Goal: Transaction & Acquisition: Obtain resource

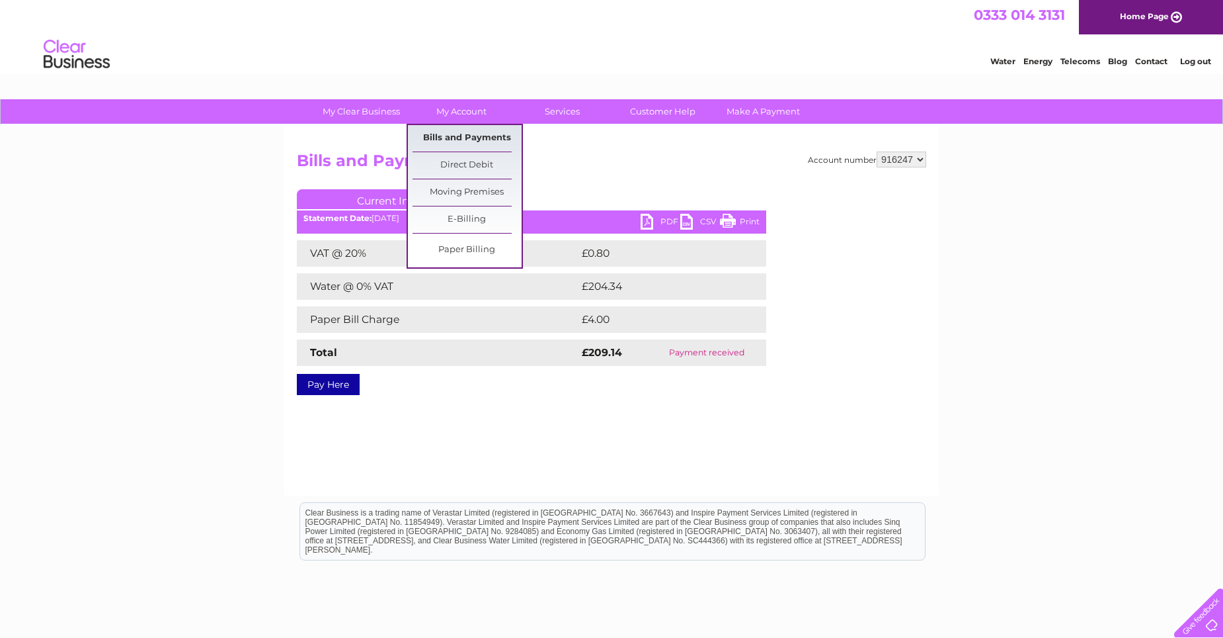
click at [466, 136] on link "Bills and Payments" at bounding box center [467, 138] width 109 height 26
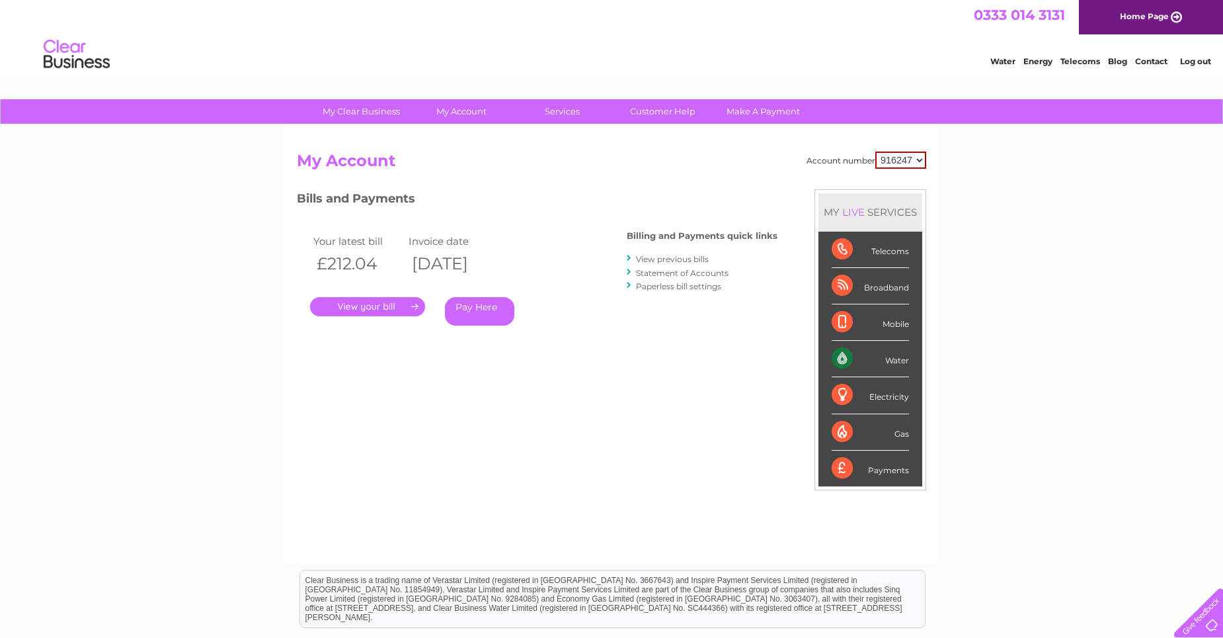
click at [675, 259] on link "View previous bills" at bounding box center [672, 259] width 73 height 10
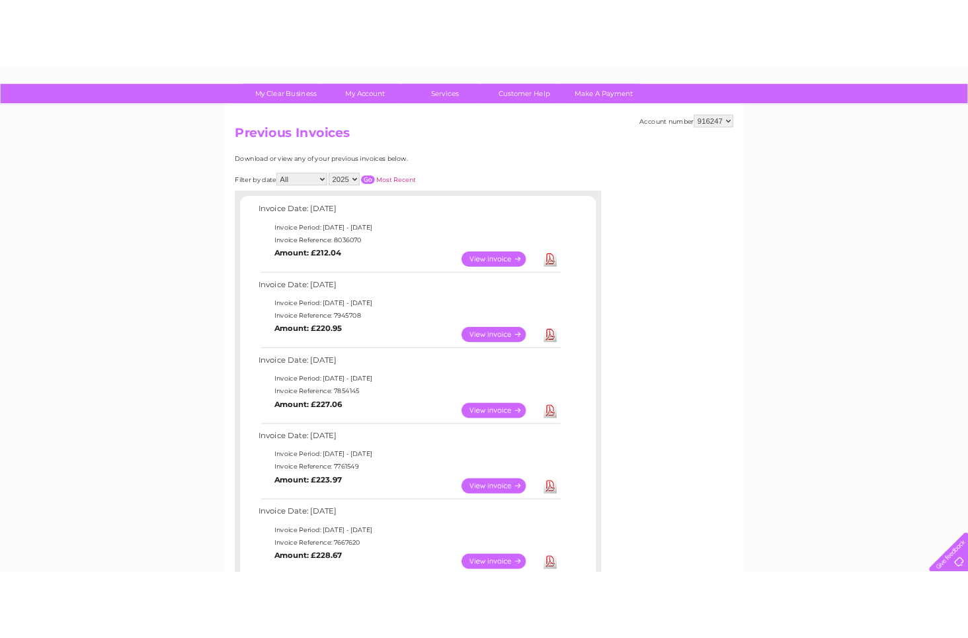
scroll to position [92, 0]
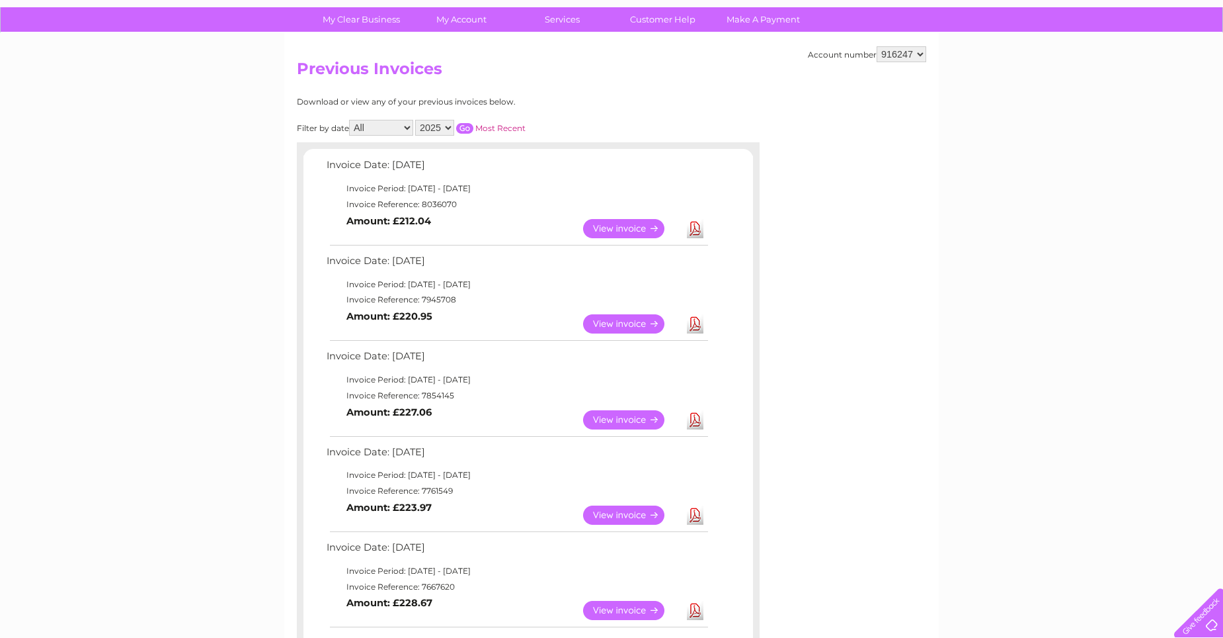
click at [698, 226] on link "Download" at bounding box center [695, 228] width 17 height 19
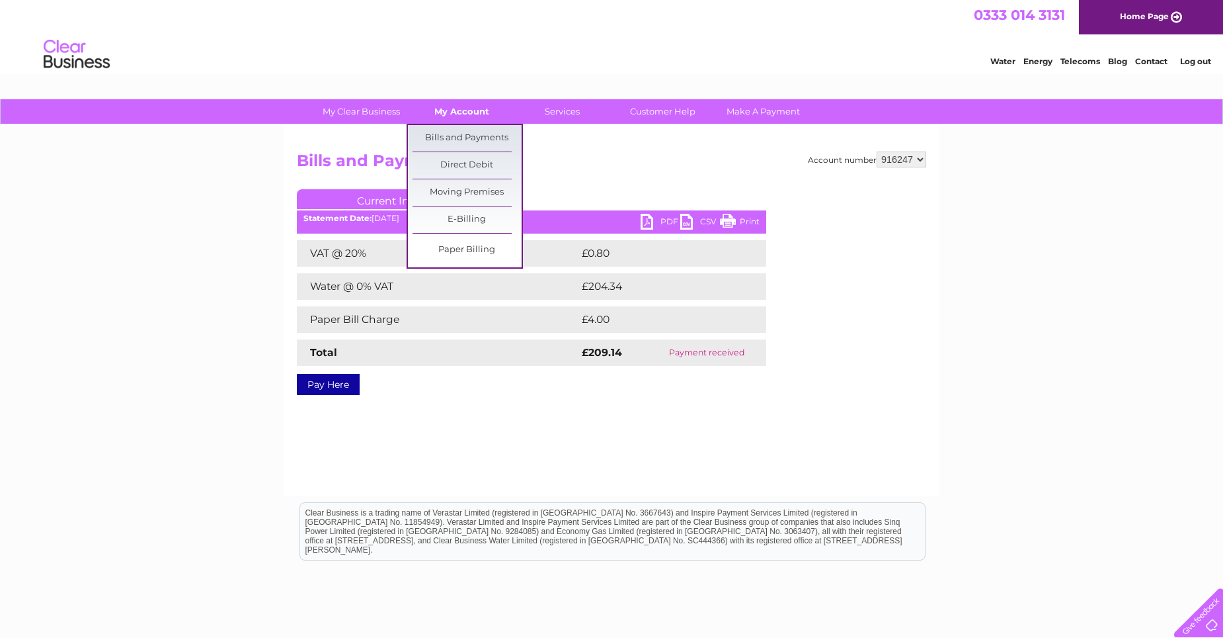
click at [461, 103] on link "My Account" at bounding box center [461, 111] width 109 height 24
click at [456, 136] on link "Bills and Payments" at bounding box center [467, 138] width 109 height 26
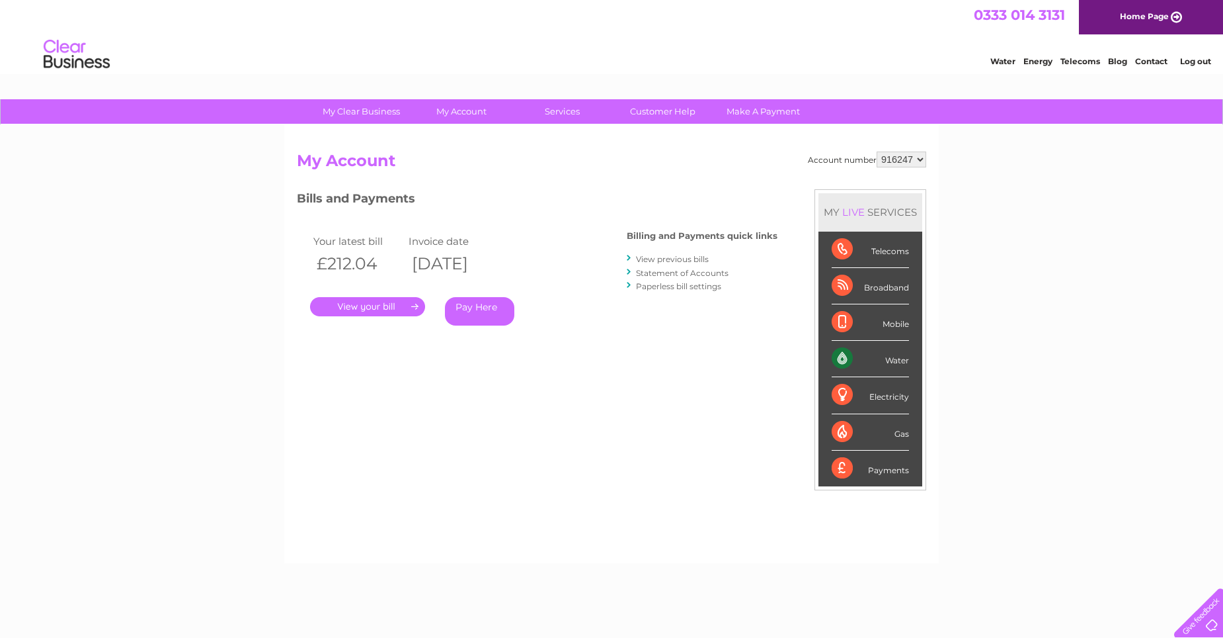
click at [690, 257] on link "View previous bills" at bounding box center [672, 259] width 73 height 10
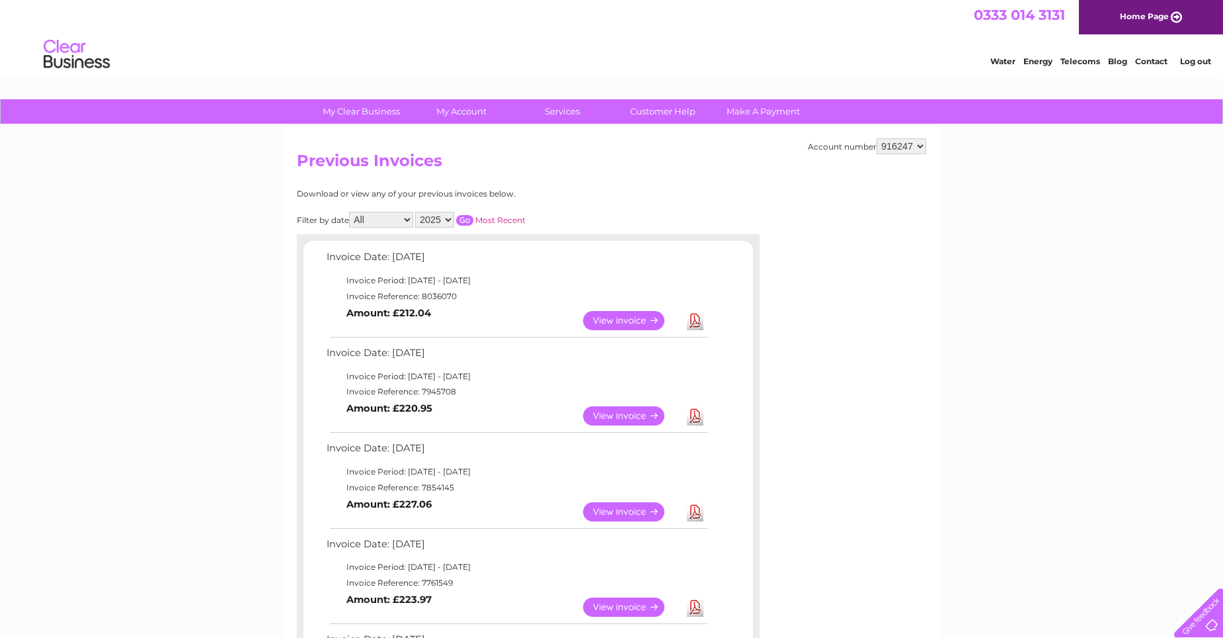
click at [694, 419] on link "Download" at bounding box center [695, 415] width 17 height 19
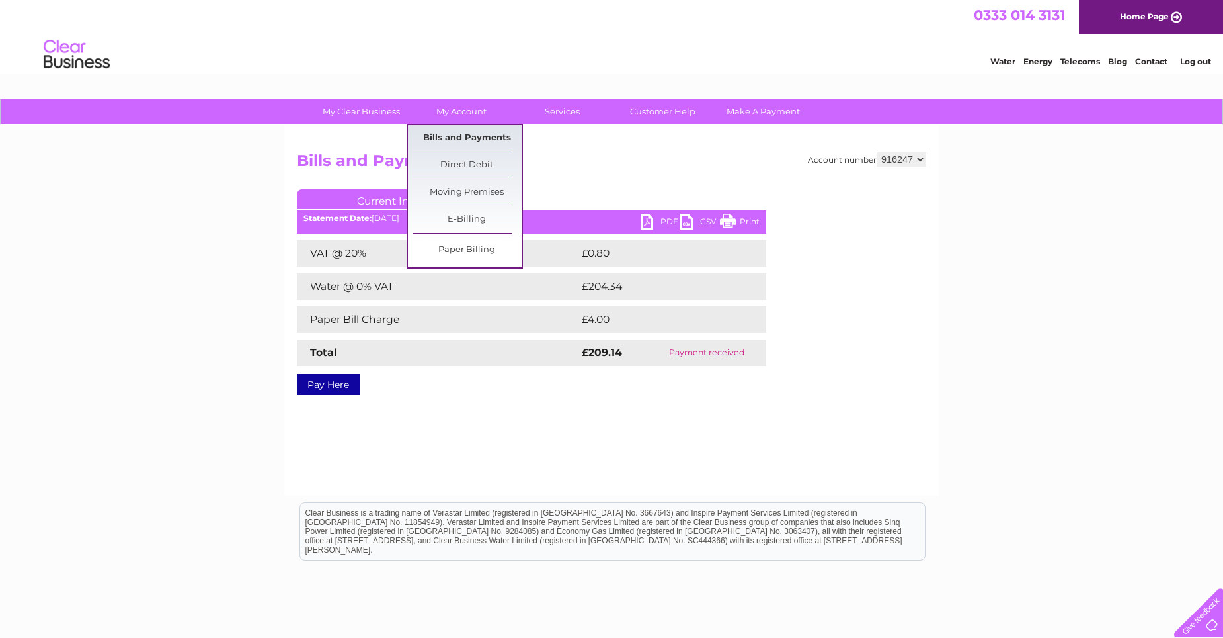
click at [471, 136] on link "Bills and Payments" at bounding box center [467, 138] width 109 height 26
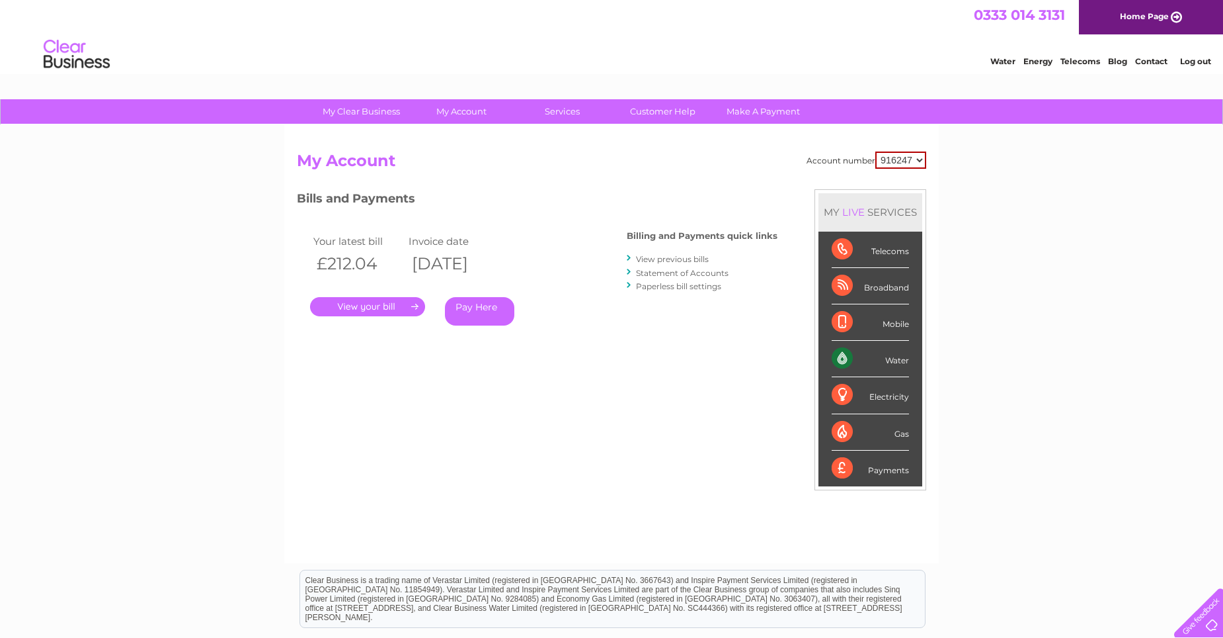
click at [661, 256] on link "View previous bills" at bounding box center [672, 259] width 73 height 10
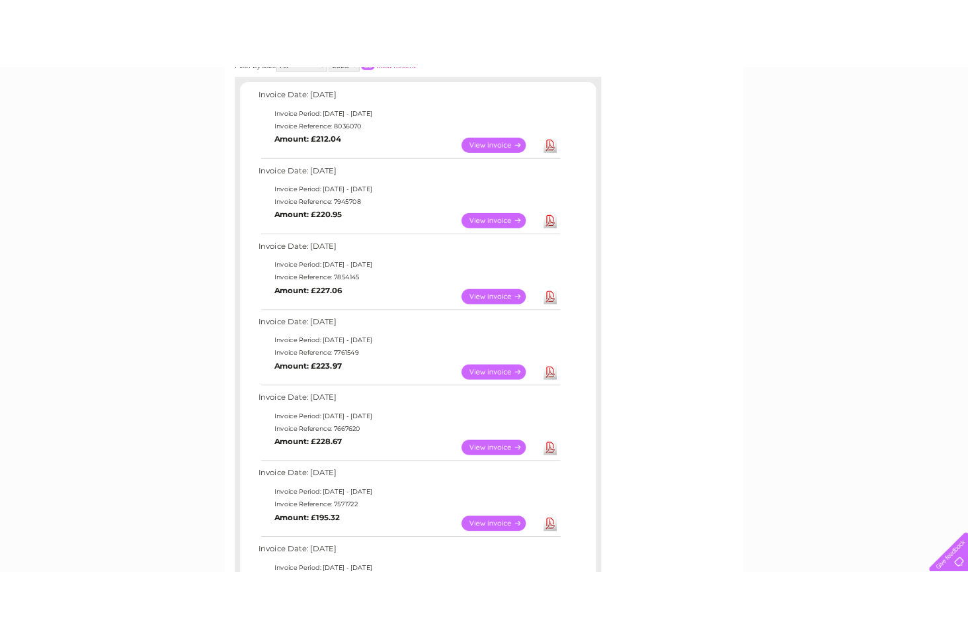
scroll to position [226, 0]
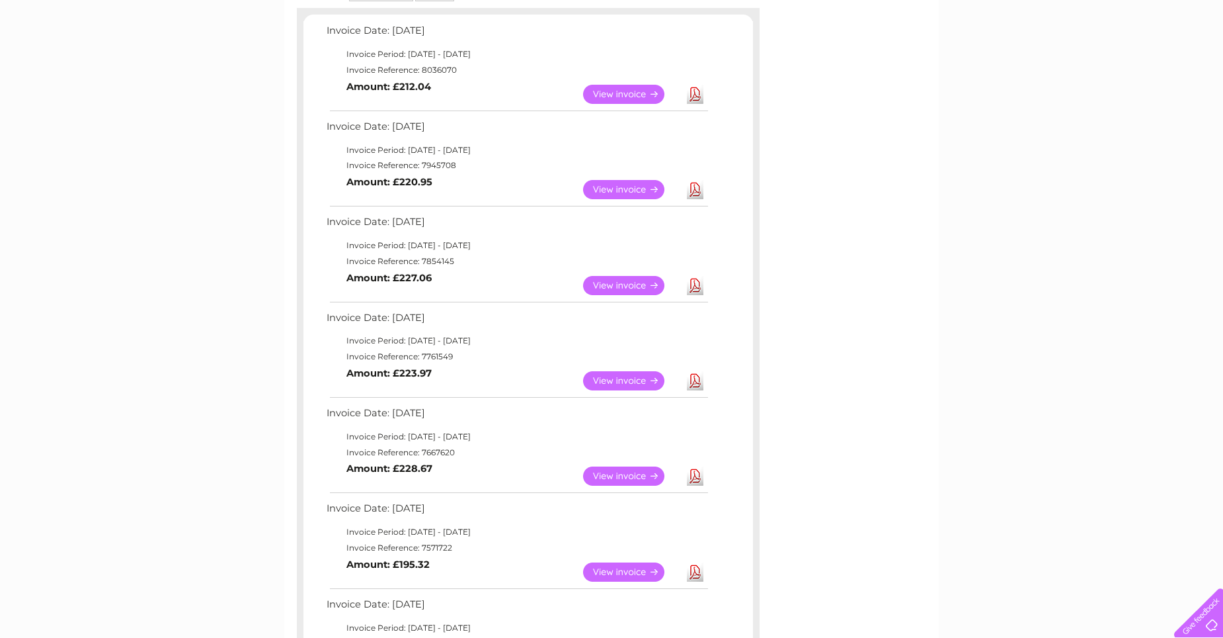
click at [696, 382] on link "Download" at bounding box center [695, 380] width 17 height 19
